Goal: Transaction & Acquisition: Purchase product/service

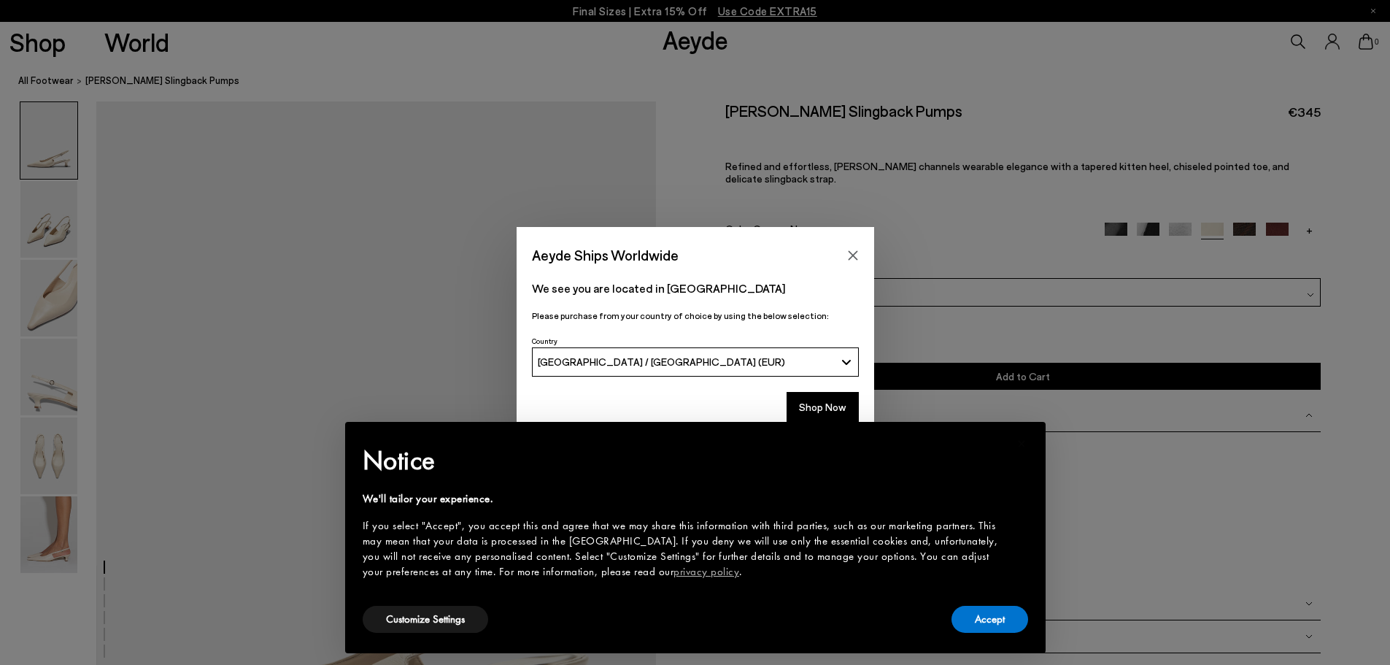
scroll to position [146, 0]
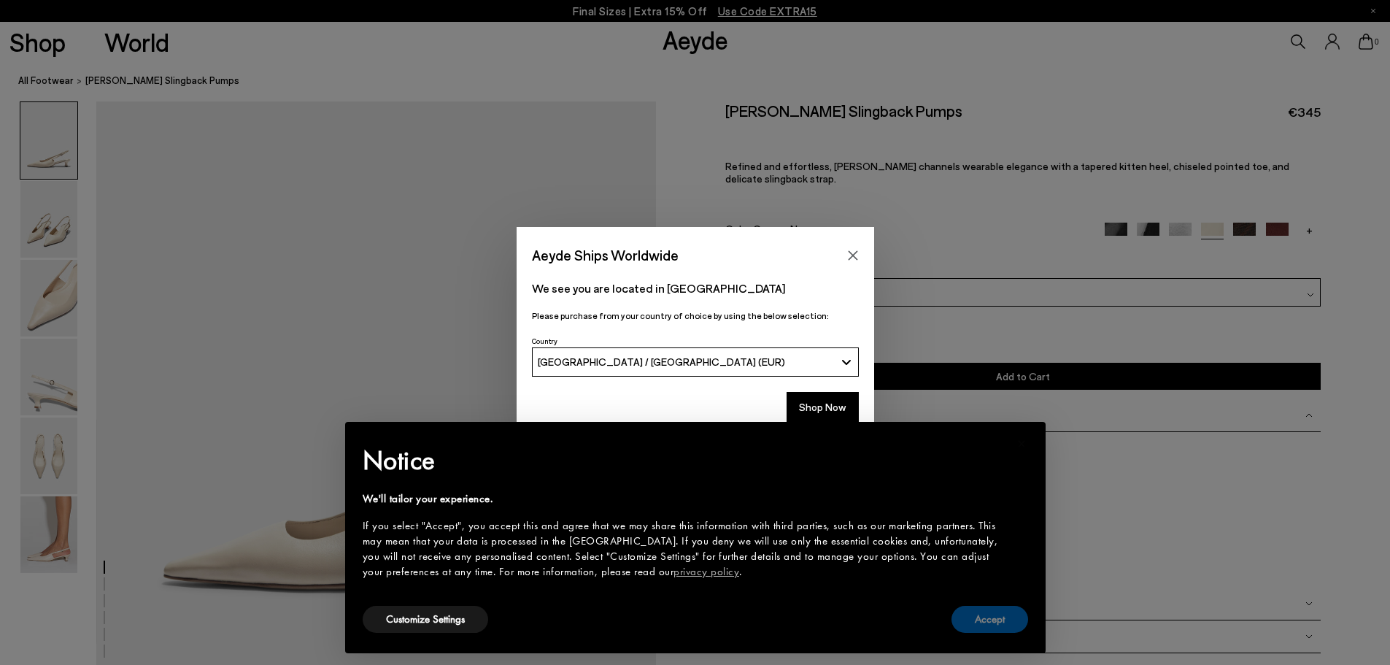
click at [980, 622] on button "Accept" at bounding box center [989, 618] width 77 height 27
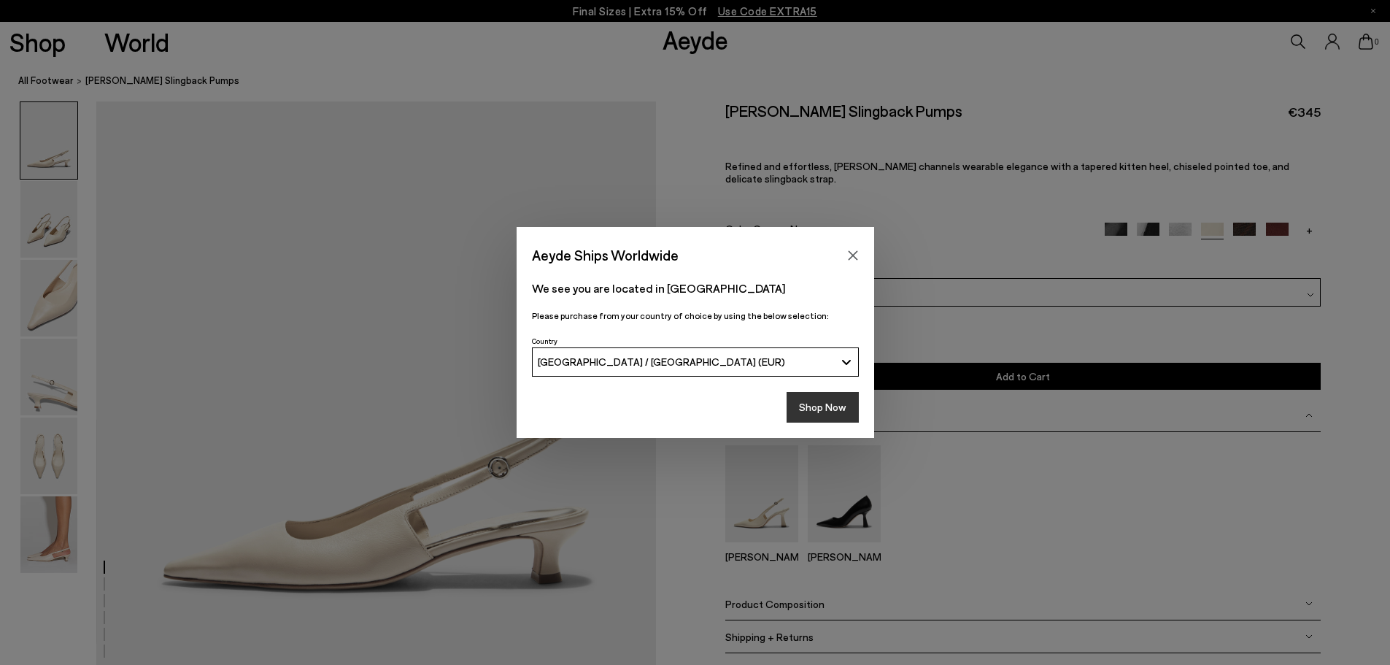
click at [807, 405] on button "Shop Now" at bounding box center [822, 407] width 72 height 31
click at [816, 402] on button "Shop Now" at bounding box center [822, 407] width 72 height 31
click at [817, 417] on button "Shop Now" at bounding box center [822, 407] width 72 height 31
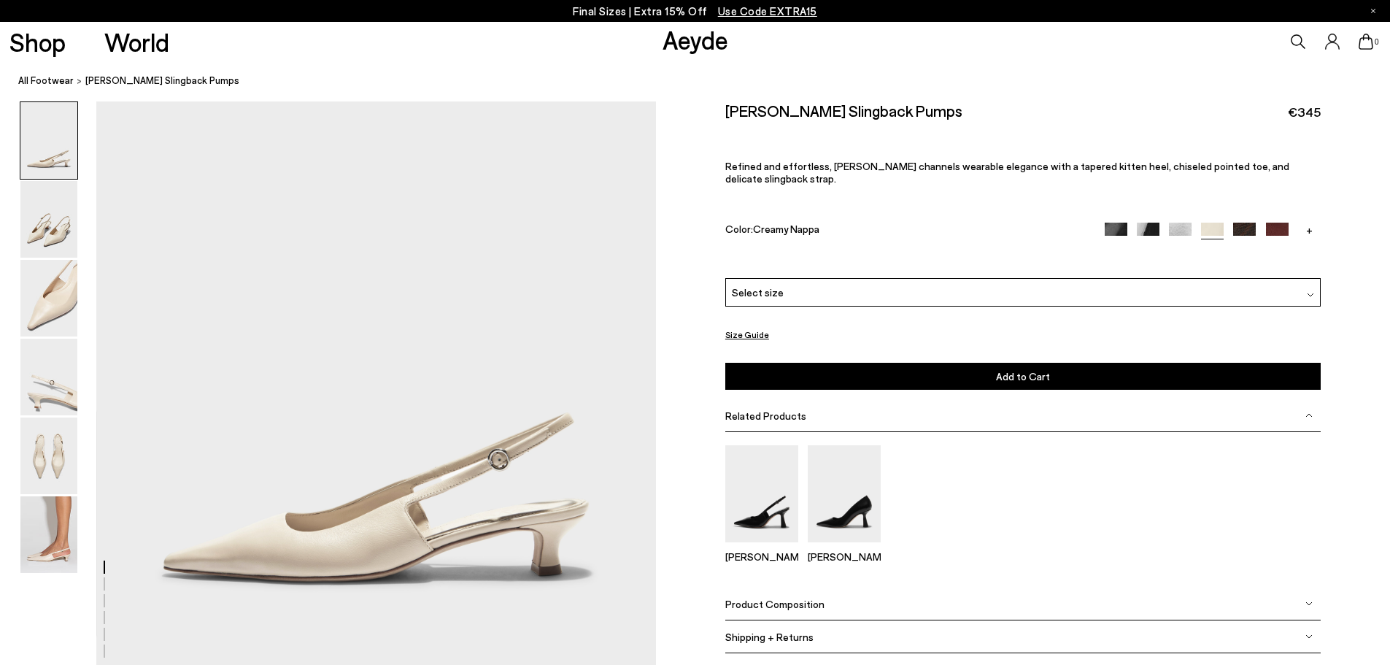
scroll to position [219, 0]
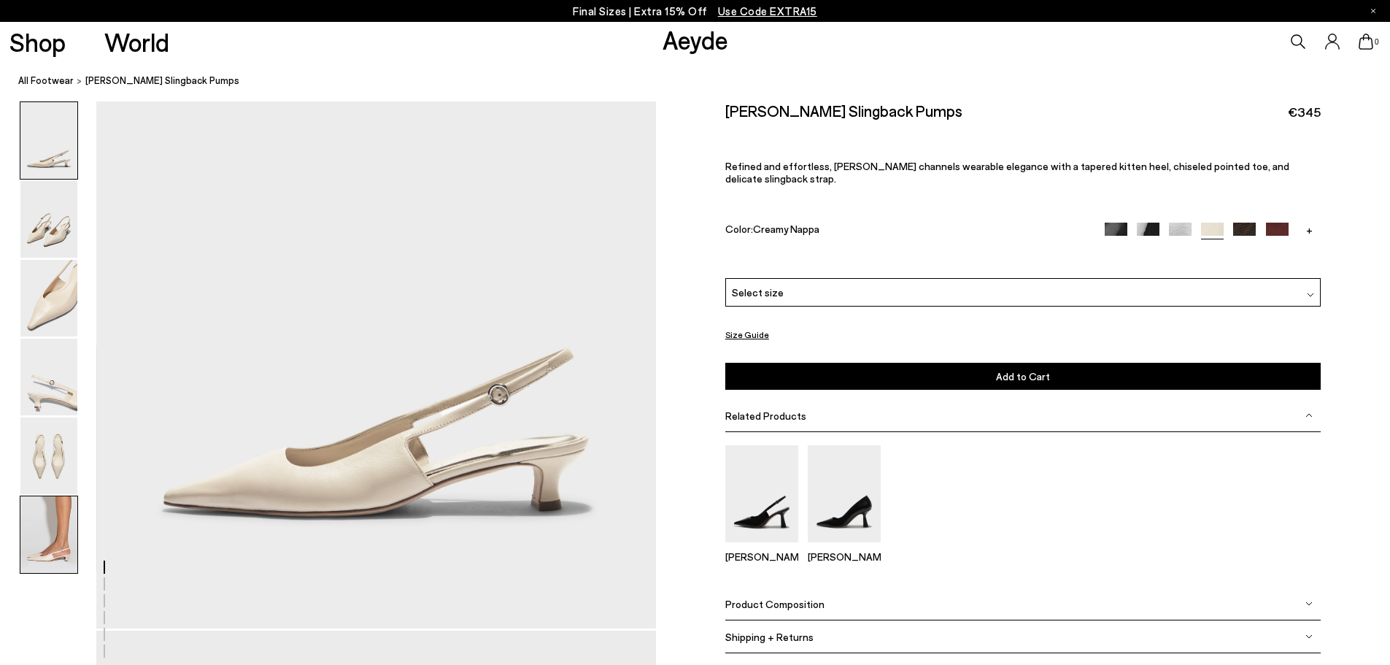
click at [50, 540] on img at bounding box center [48, 534] width 57 height 77
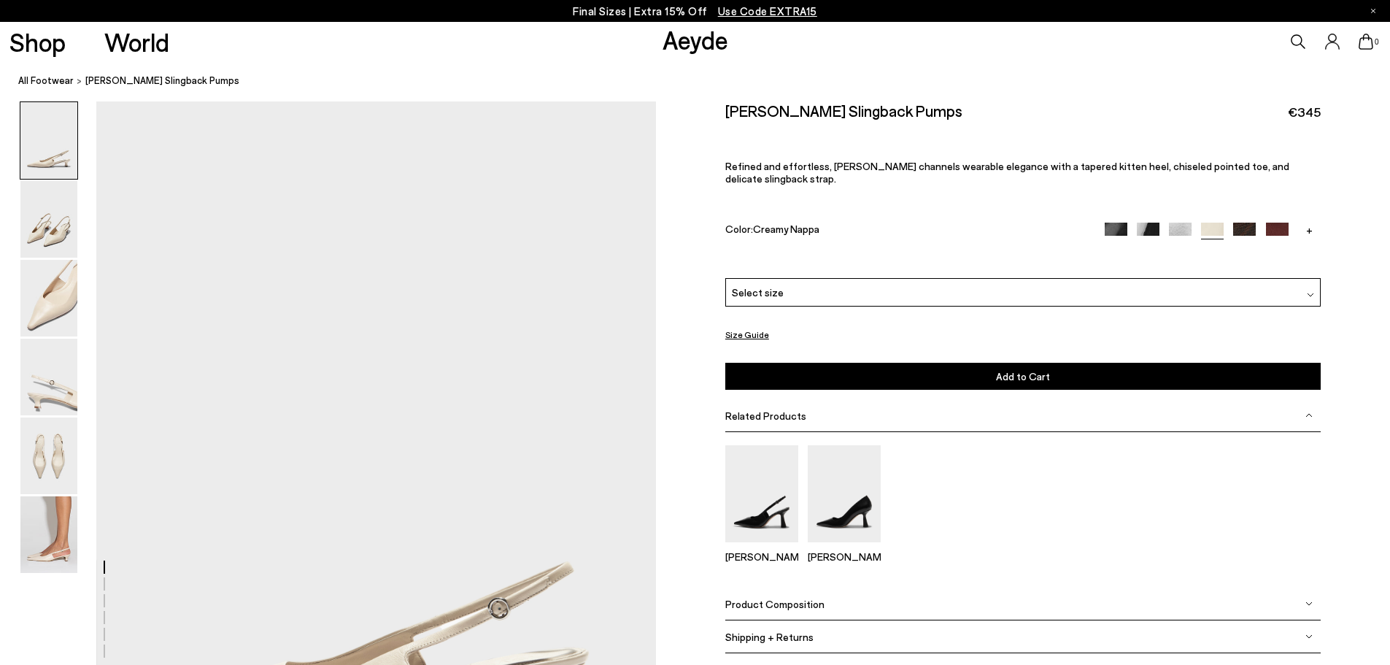
scroll to position [0, 0]
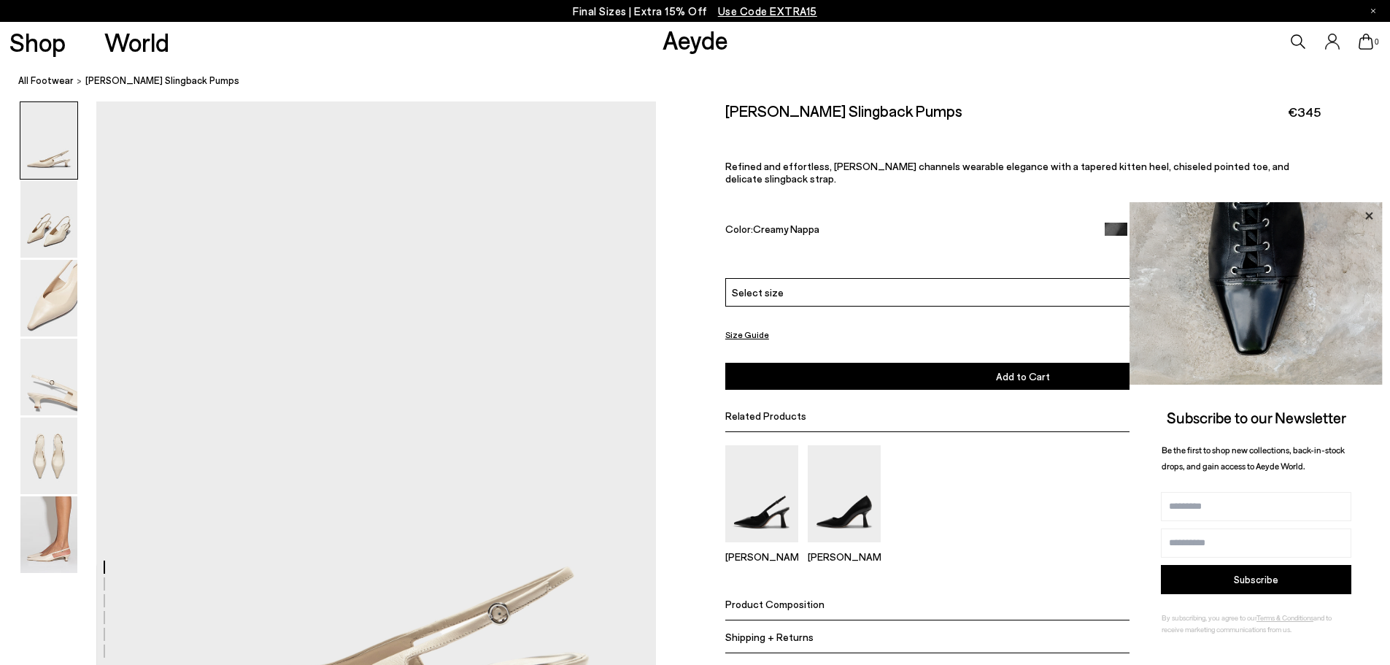
click at [1369, 212] on icon at bounding box center [1368, 215] width 19 height 19
click at [1368, 214] on icon at bounding box center [1368, 215] width 7 height 7
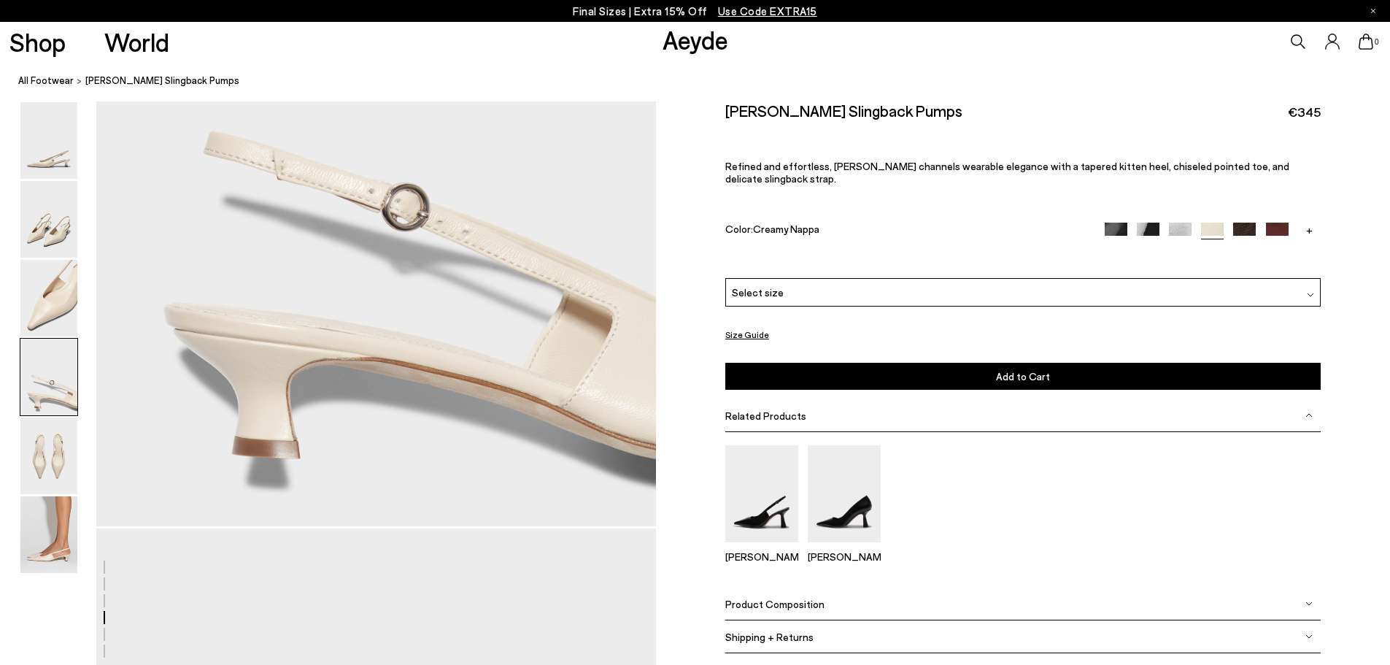
scroll to position [2626, 0]
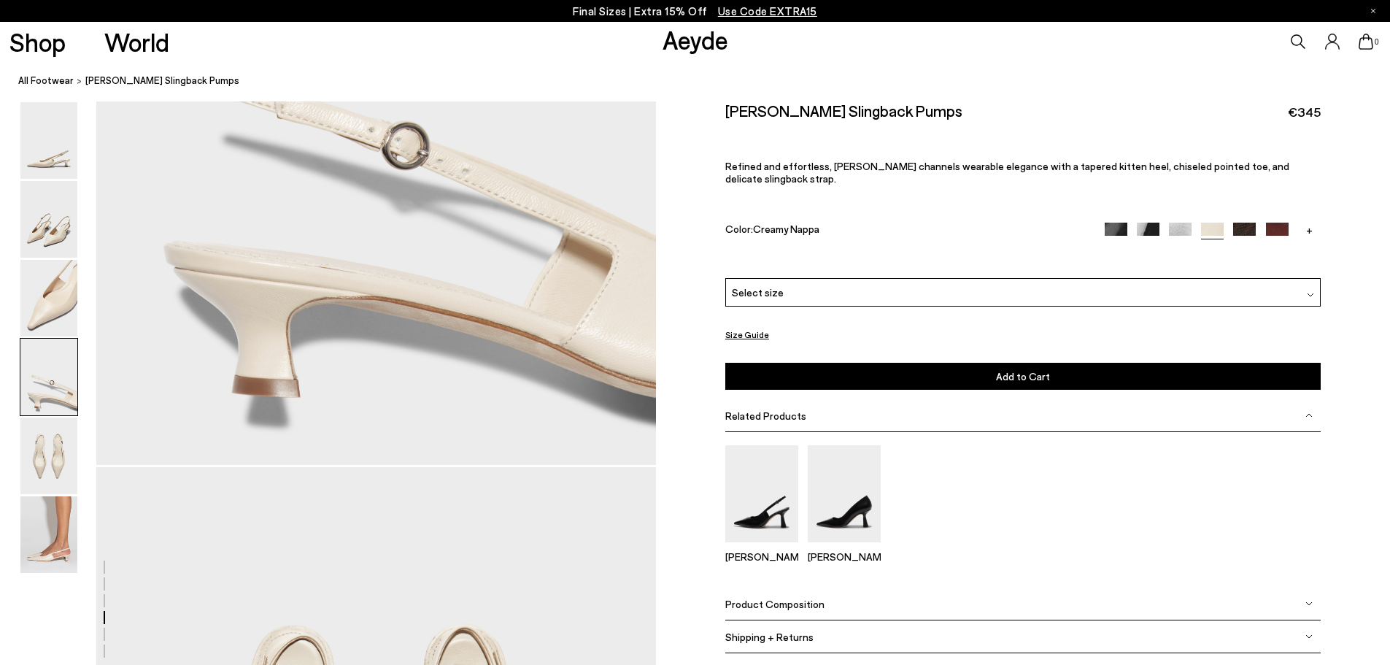
click at [746, 325] on button "Size Guide" at bounding box center [747, 334] width 44 height 18
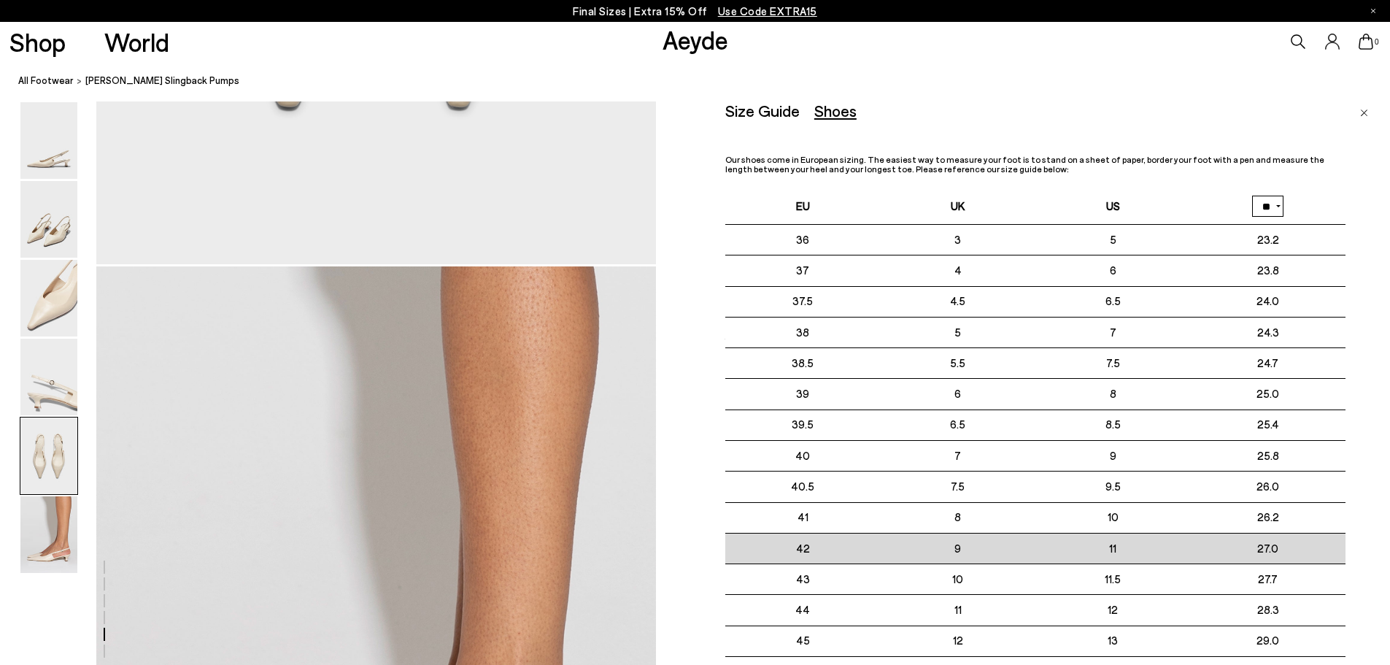
scroll to position [3648, 0]
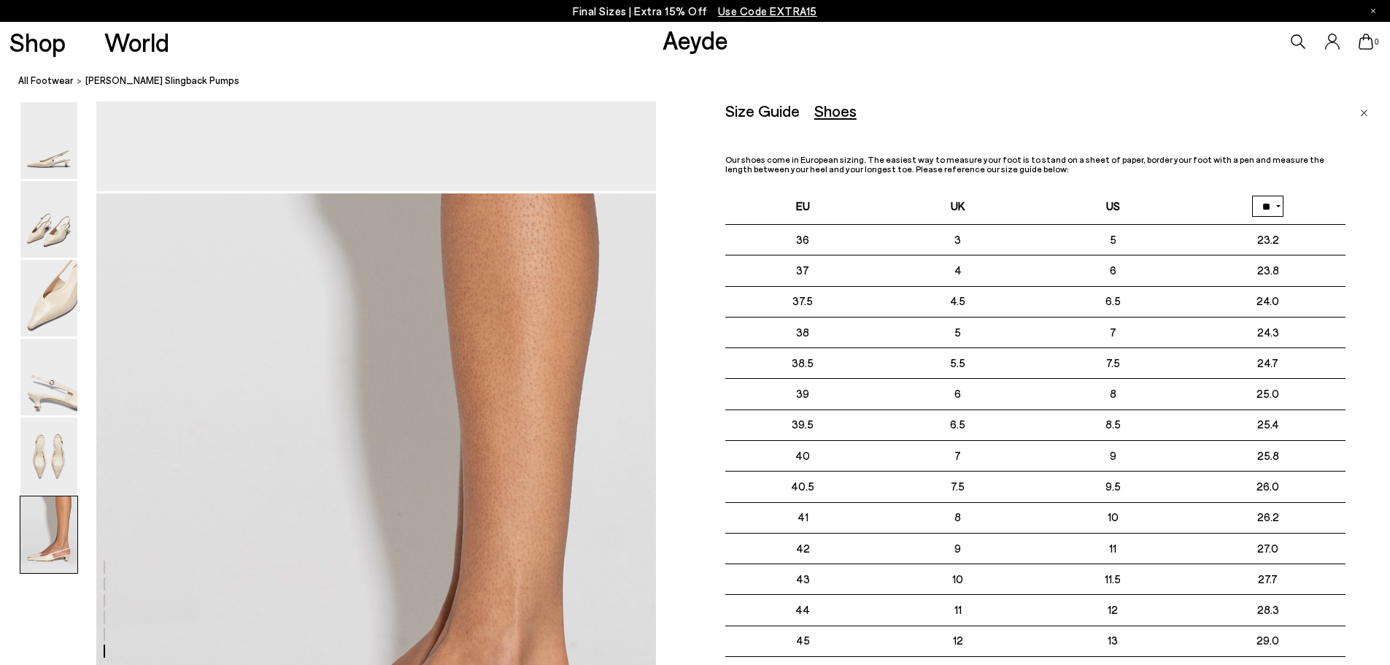
click at [1362, 115] on img "Close" at bounding box center [1364, 112] width 8 height 7
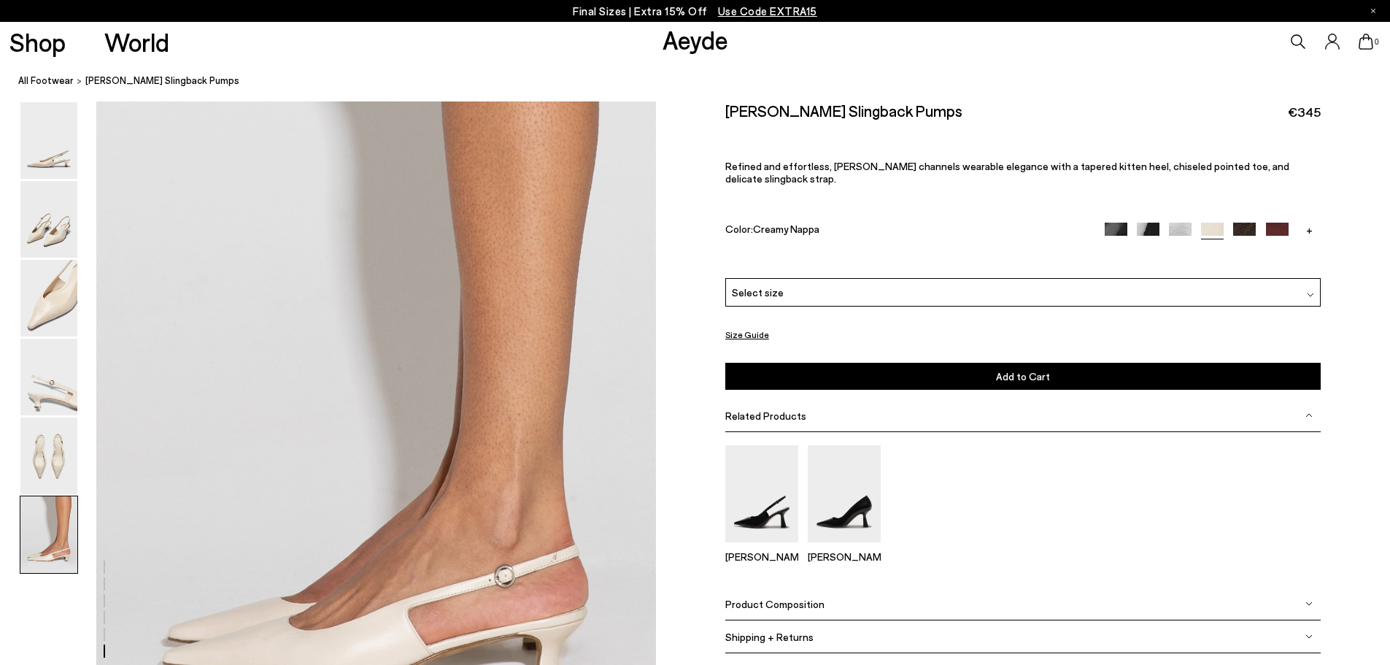
scroll to position [3210, 0]
